Goal: Information Seeking & Learning: Compare options

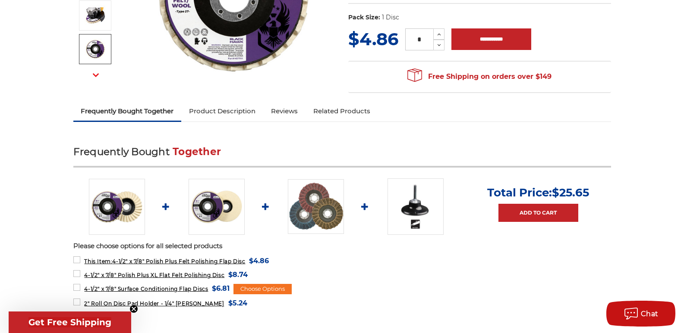
scroll to position [216, 0]
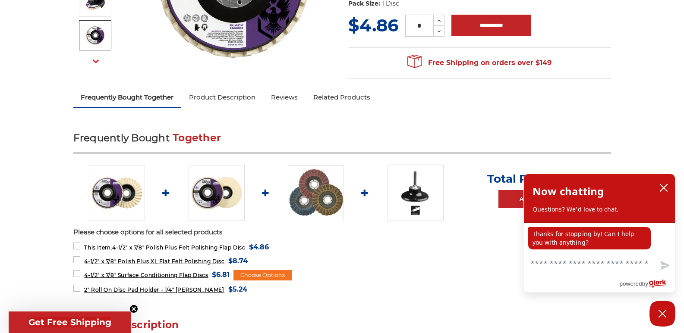
click at [315, 196] on img at bounding box center [316, 193] width 56 height 55
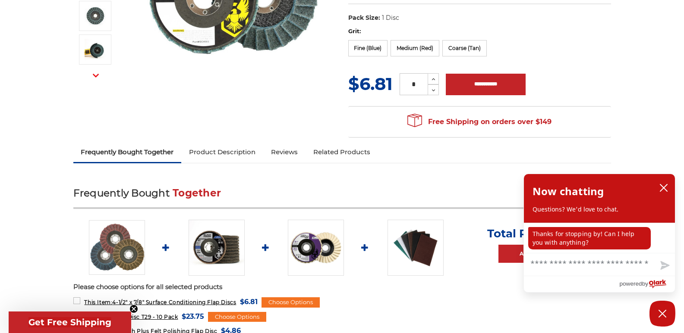
scroll to position [259, 0]
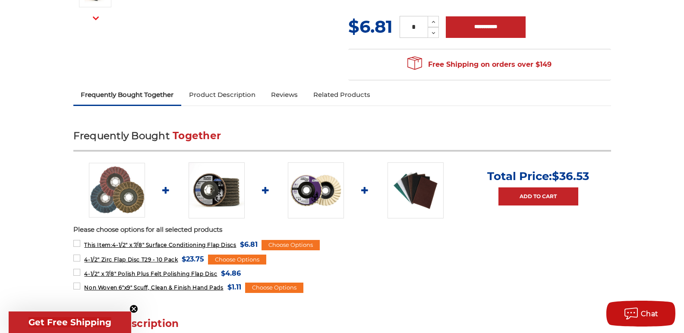
click at [207, 199] on img at bounding box center [216, 191] width 56 height 56
